Goal: Use online tool/utility: Utilize a website feature to perform a specific function

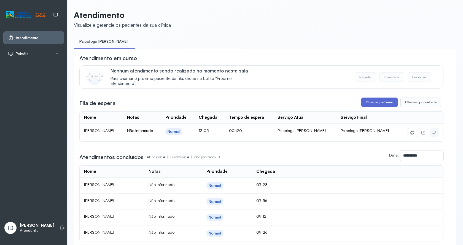
click at [374, 105] on button "Chamar próximo" at bounding box center [379, 102] width 36 height 9
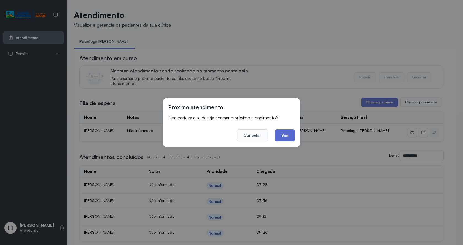
click at [282, 139] on button "Sim" at bounding box center [285, 135] width 20 height 12
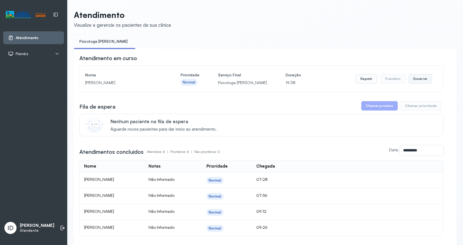
click at [416, 82] on button "Encerrar" at bounding box center [419, 78] width 23 height 9
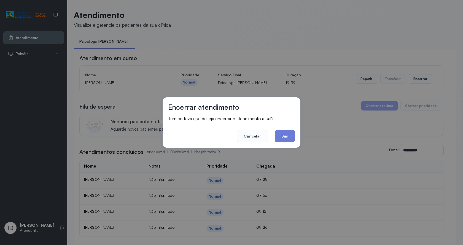
drag, startPoint x: 288, startPoint y: 137, endPoint x: 285, endPoint y: 138, distance: 3.0
click at [286, 138] on button "Sim" at bounding box center [285, 136] width 20 height 12
